Goal: Information Seeking & Learning: Understand process/instructions

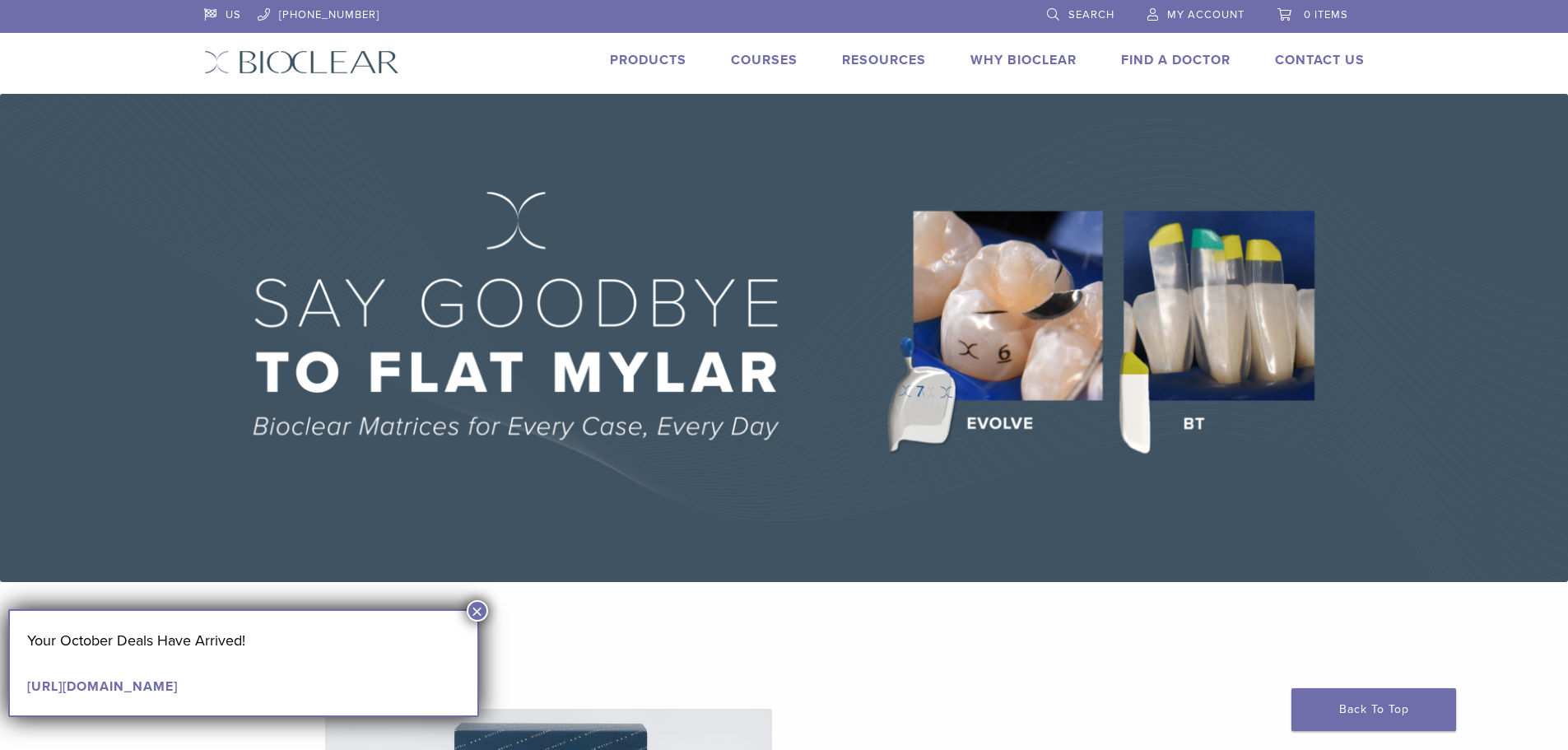
click at [474, 609] on button "×" at bounding box center [477, 610] width 22 height 22
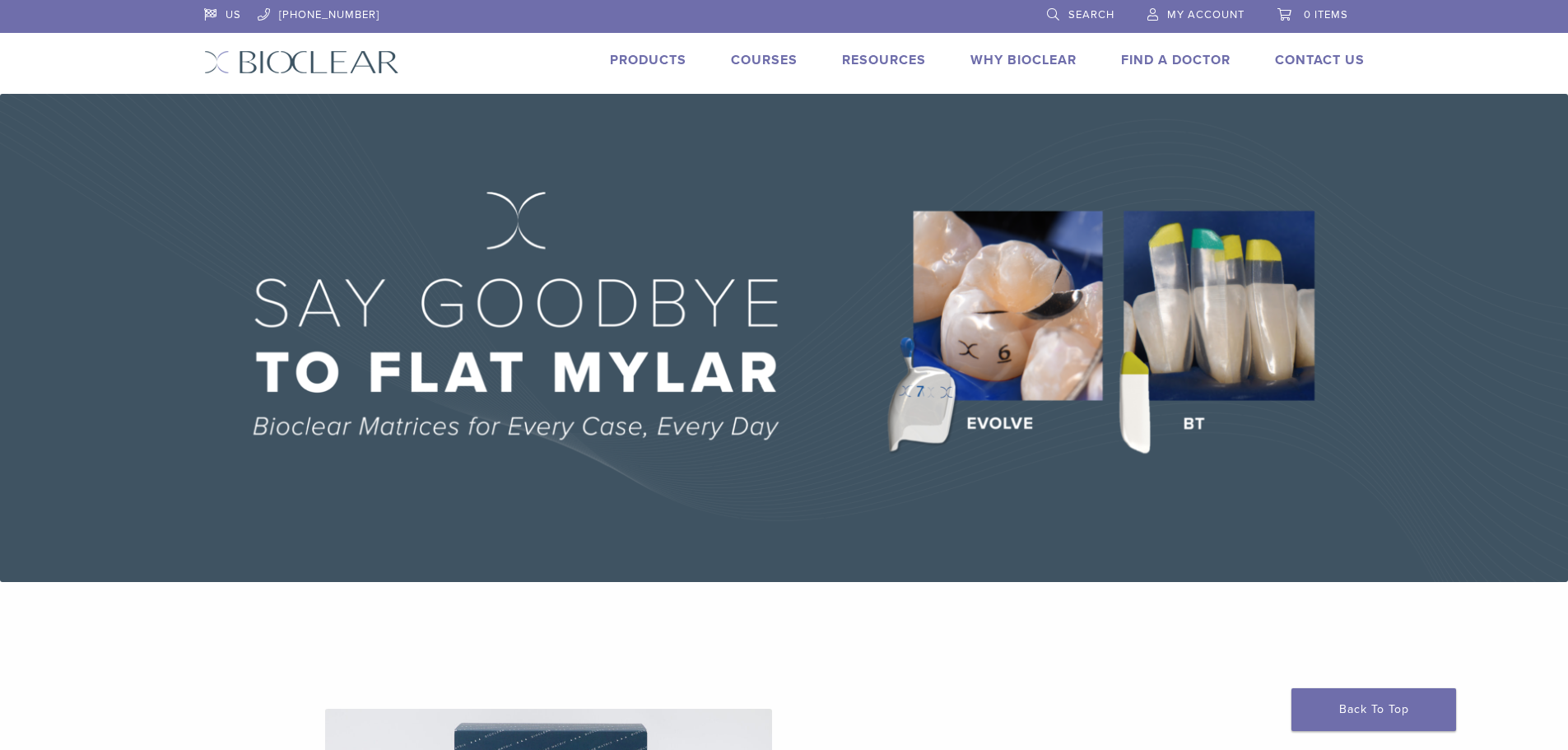
click at [1030, 59] on link "Why Bioclear" at bounding box center [1023, 59] width 106 height 16
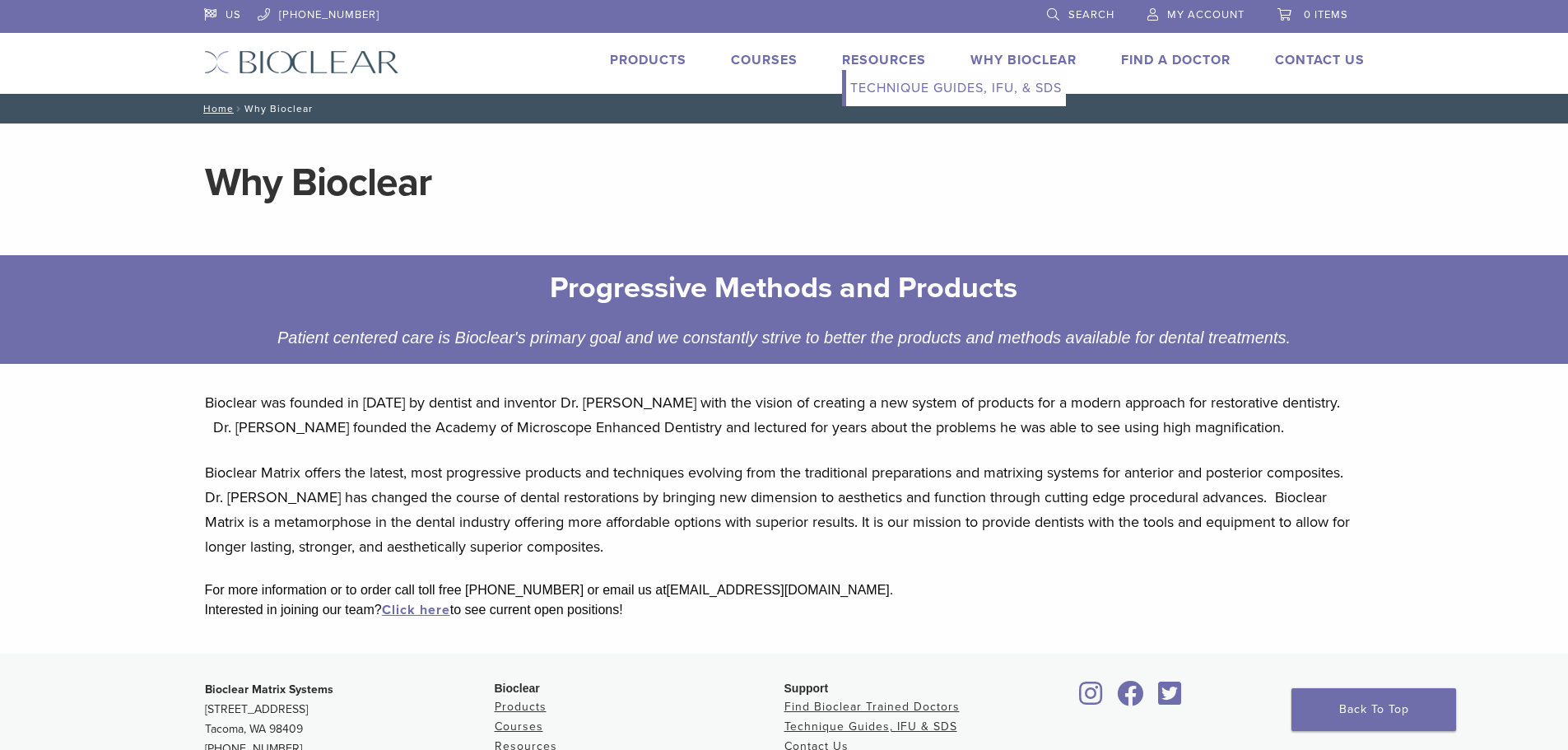
click at [882, 59] on link "Resources" at bounding box center [884, 59] width 84 height 16
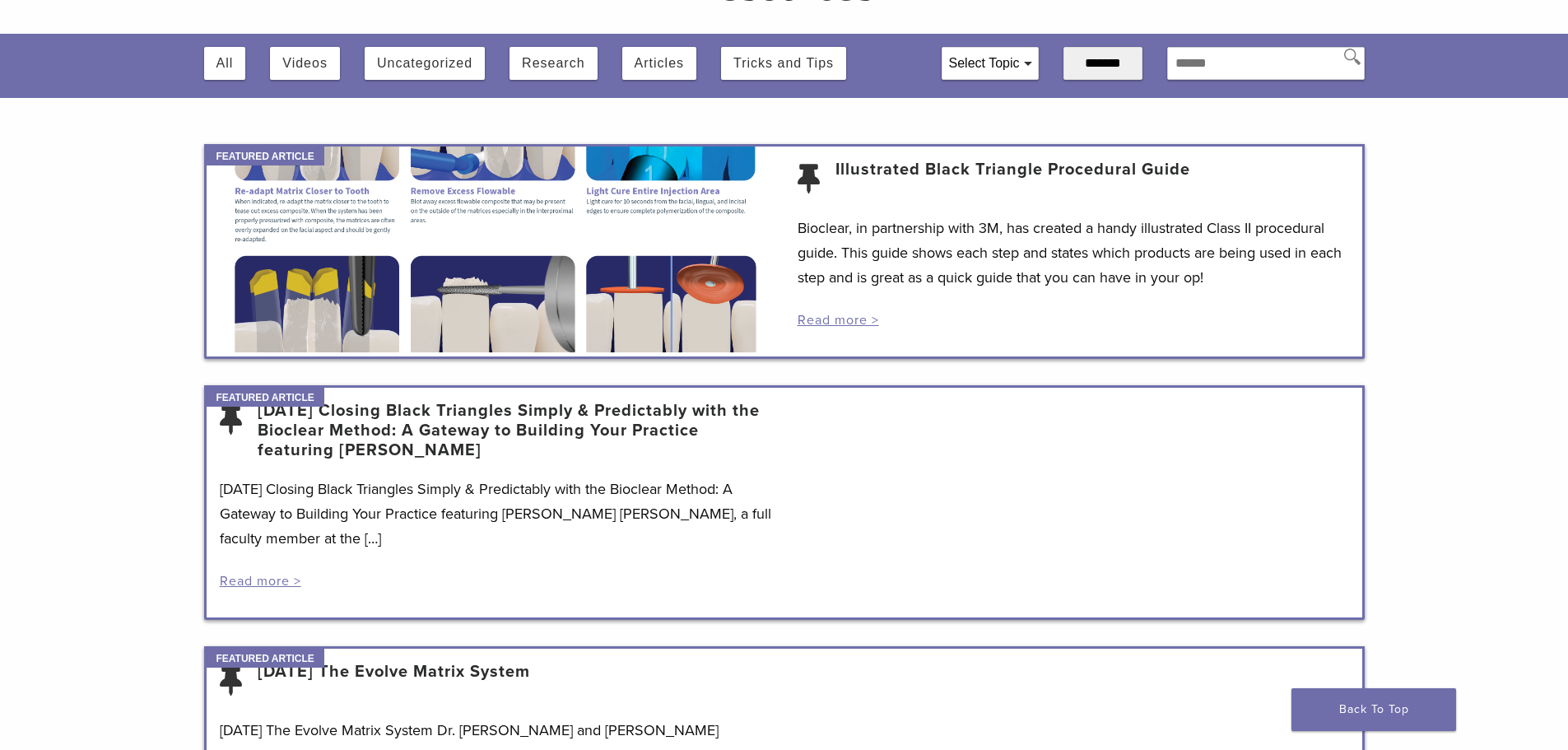
scroll to position [82, 0]
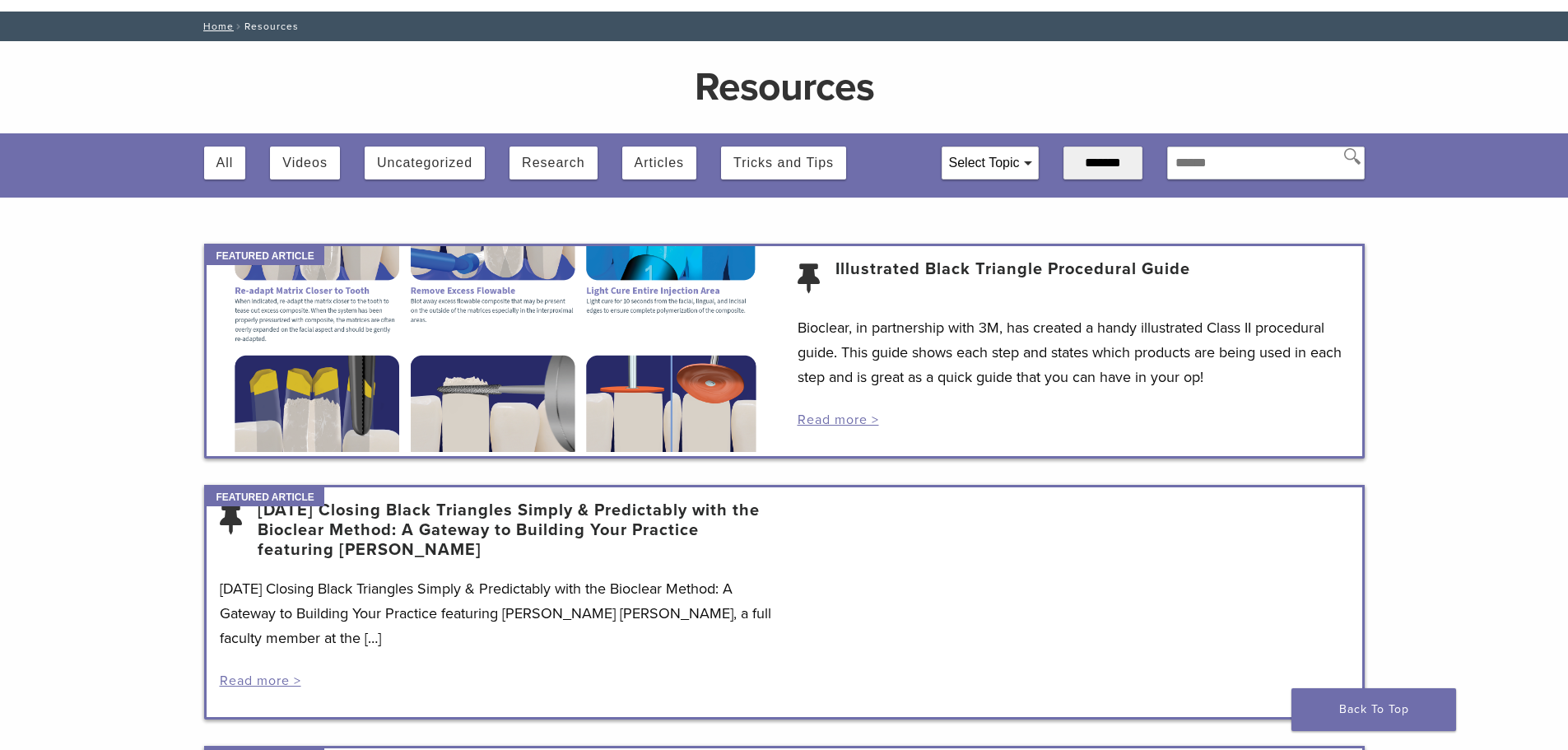
click at [503, 359] on div at bounding box center [496, 348] width 578 height 206
click at [824, 422] on link "Read more >" at bounding box center [838, 419] width 82 height 16
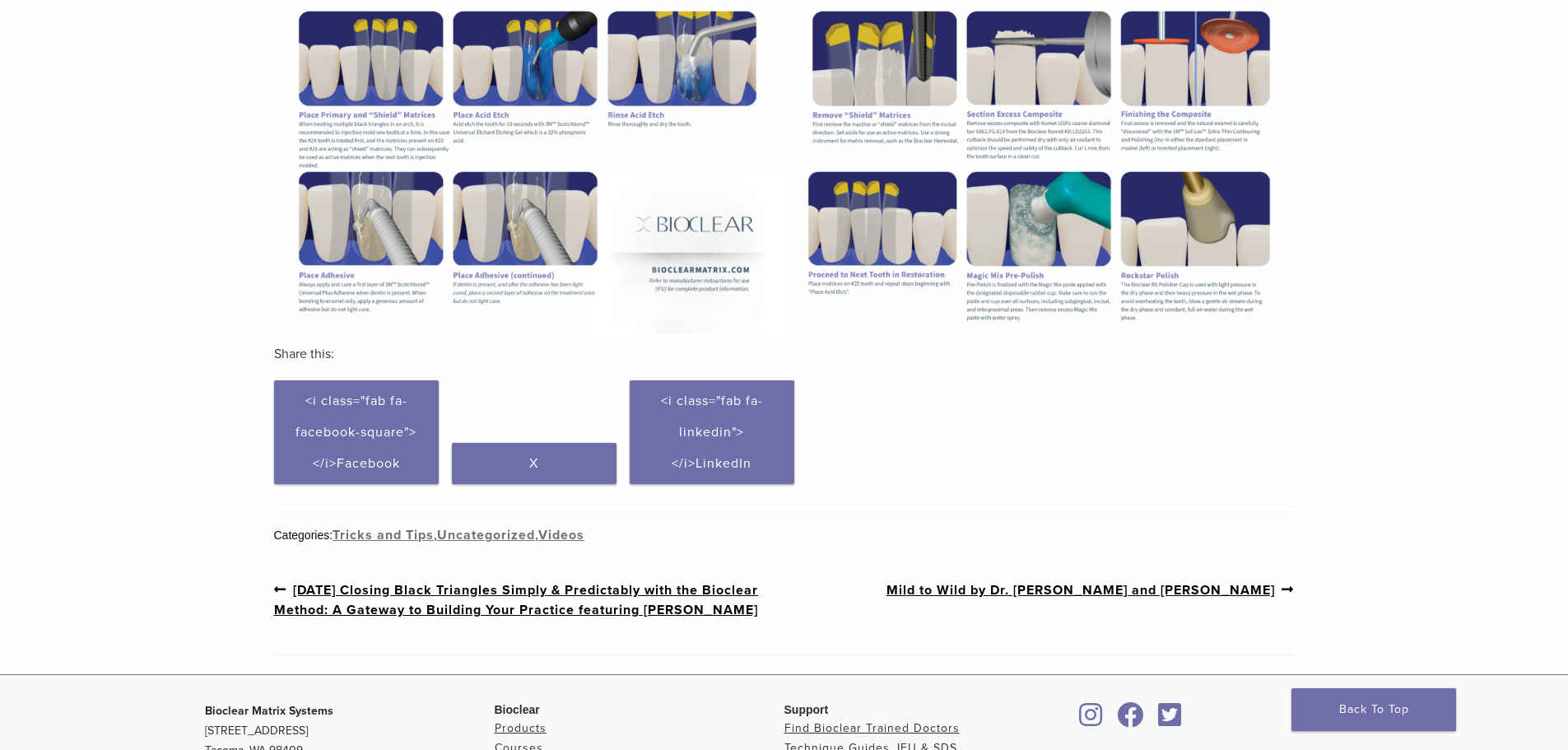
scroll to position [823, 0]
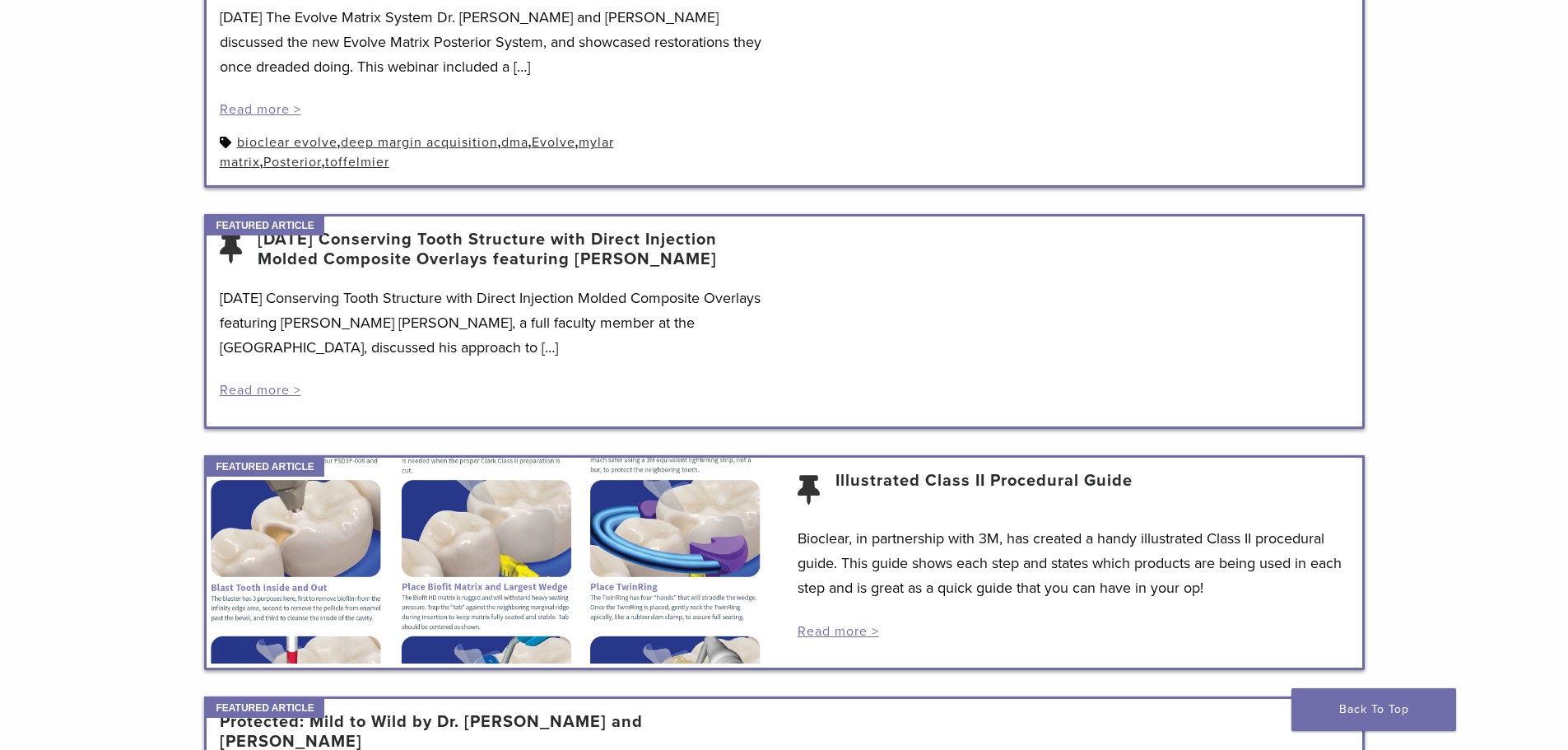
scroll to position [905, 0]
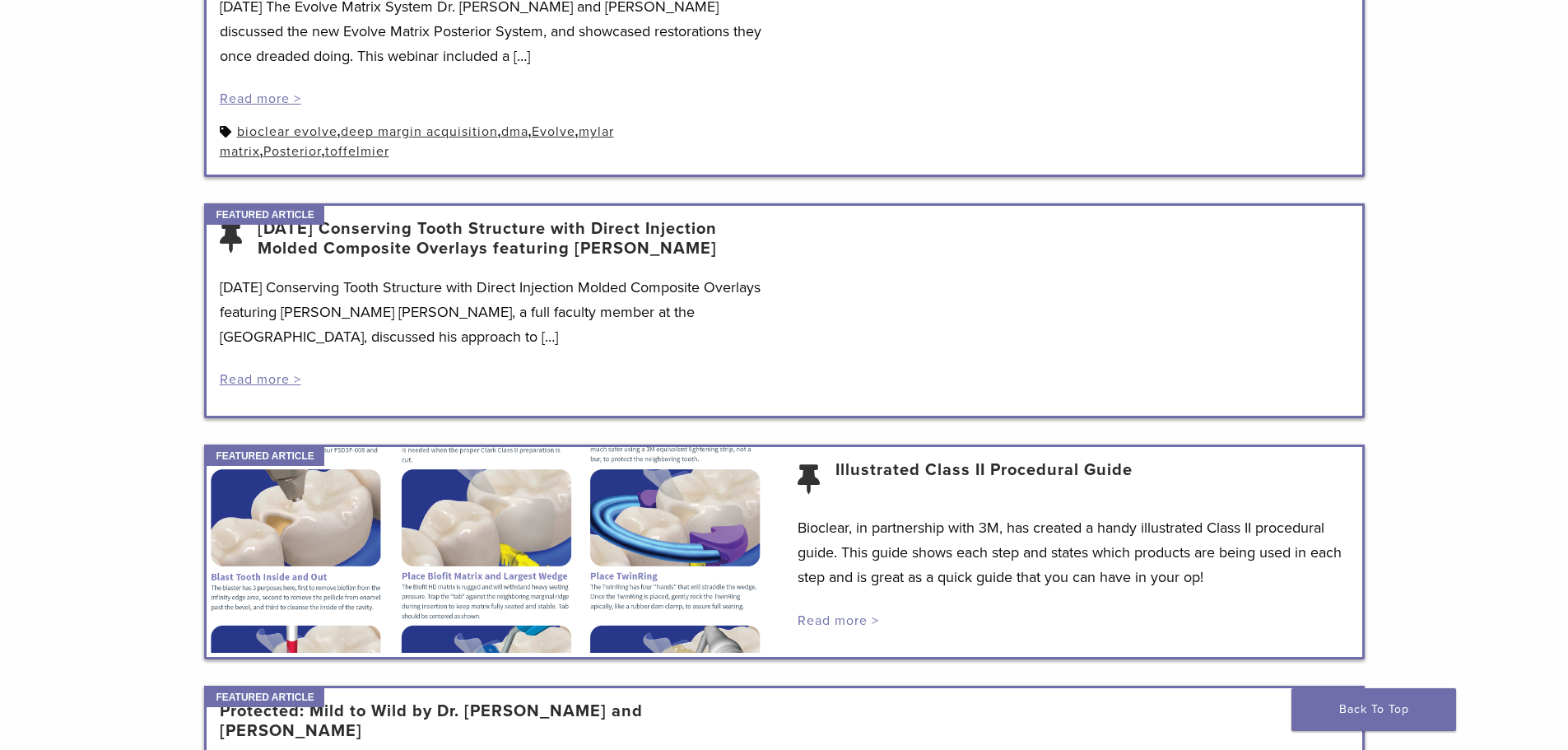
click at [840, 621] on link "Read more >" at bounding box center [838, 620] width 82 height 16
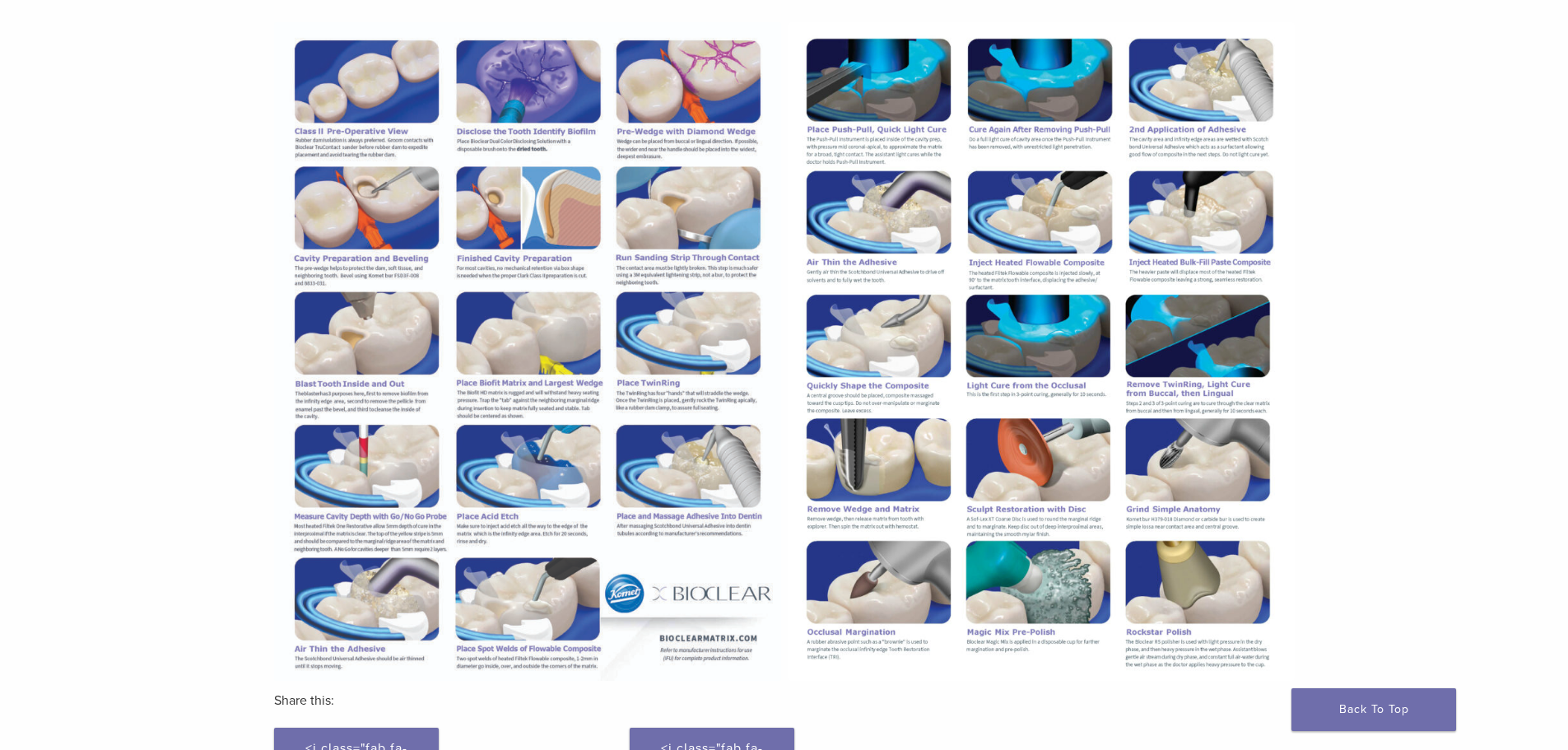
scroll to position [329, 0]
